Goal: Complete application form: Complete application form

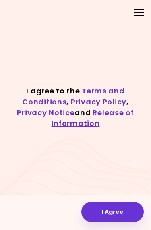
click at [101, 214] on button "I Agree" at bounding box center [113, 212] width 63 height 20
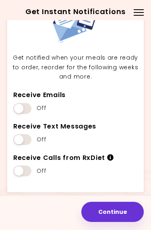
scroll to position [38, 0]
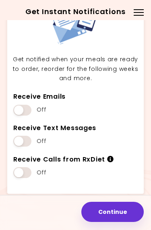
click at [139, 8] on div "Menu" at bounding box center [139, 12] width 16 height 16
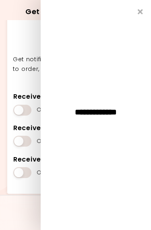
click at [142, 14] on icon "Close" at bounding box center [140, 11] width 5 height 7
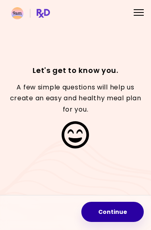
click at [111, 211] on button "Continue" at bounding box center [113, 212] width 63 height 20
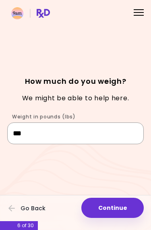
click at [36, 136] on input "***" at bounding box center [75, 134] width 137 height 22
type input "*"
